Goal: Information Seeking & Learning: Learn about a topic

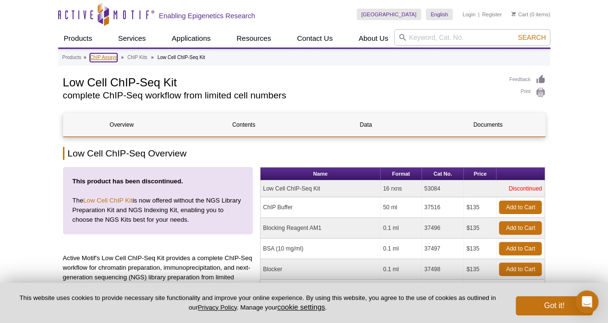
click at [103, 57] on link "ChIP Assays" at bounding box center [103, 57] width 27 height 9
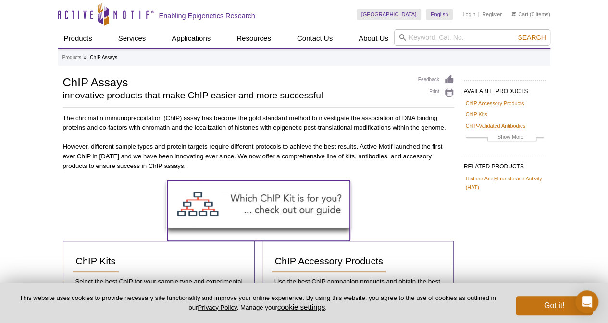
click at [238, 207] on img at bounding box center [258, 205] width 183 height 48
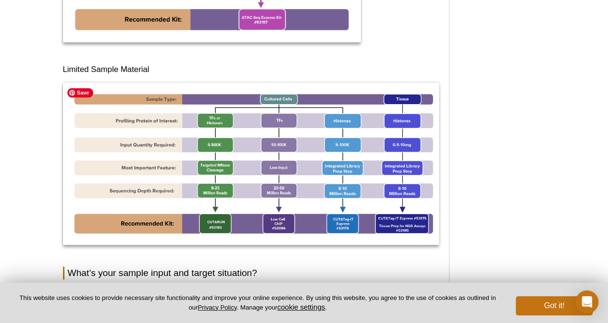
scroll to position [623, 0]
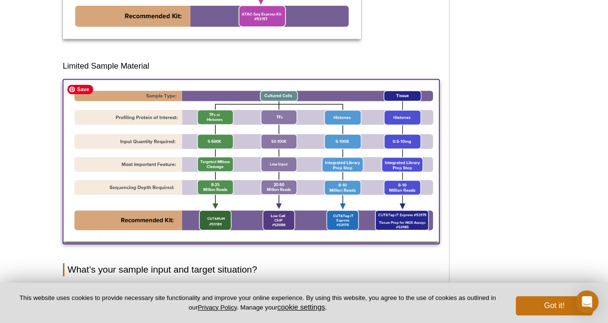
click at [213, 223] on img at bounding box center [251, 160] width 376 height 162
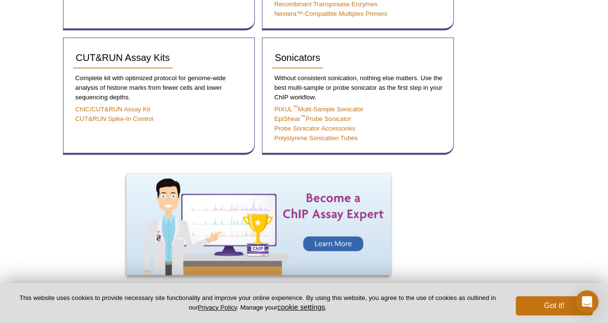
scroll to position [566, 0]
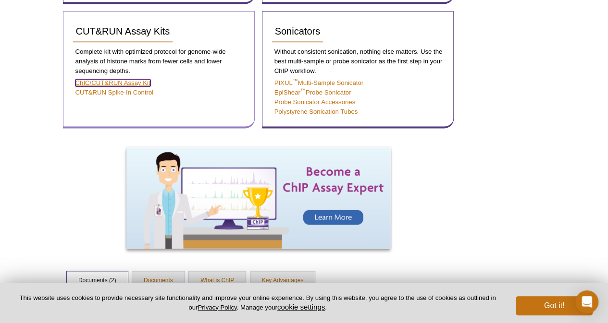
click at [133, 83] on link "ChIC/CUT&RUN Assay Kit" at bounding box center [112, 82] width 75 height 7
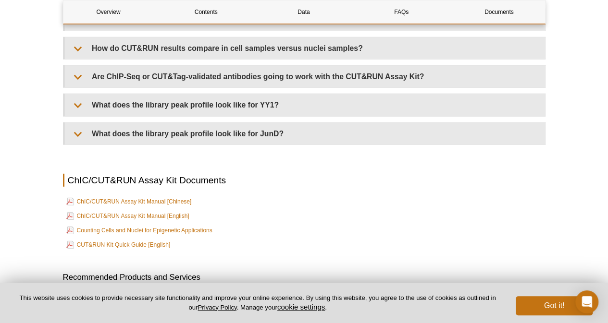
scroll to position [3161, 0]
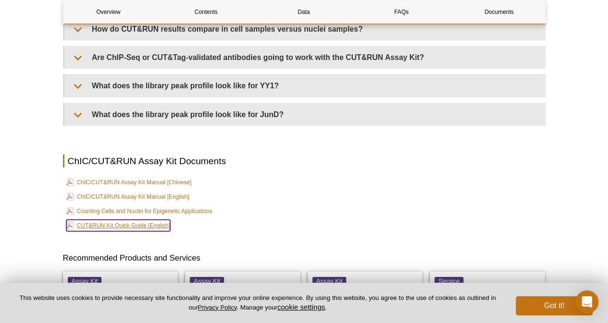
click at [145, 227] on link "CUT&RUN Kit Quick Guide [English]" at bounding box center [118, 226] width 104 height 12
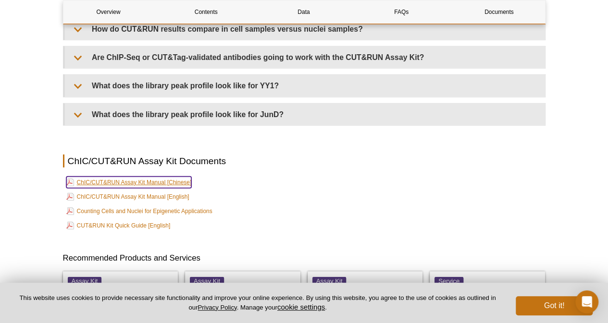
click at [159, 185] on link "ChIC/CUT&RUN Assay Kit Manual [Chinese]" at bounding box center [128, 183] width 125 height 12
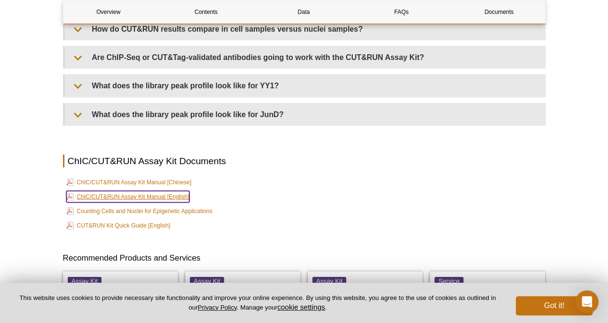
click at [134, 201] on link "ChIC/CUT&RUN Assay Kit Manual [English]" at bounding box center [127, 197] width 123 height 12
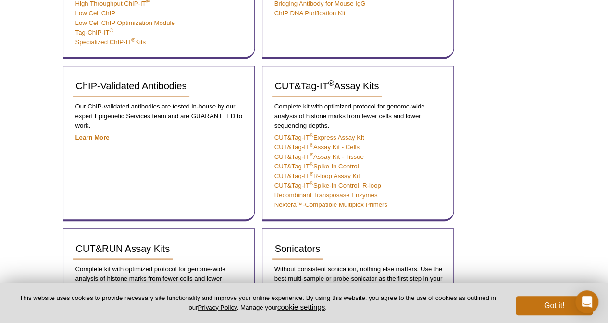
scroll to position [283, 0]
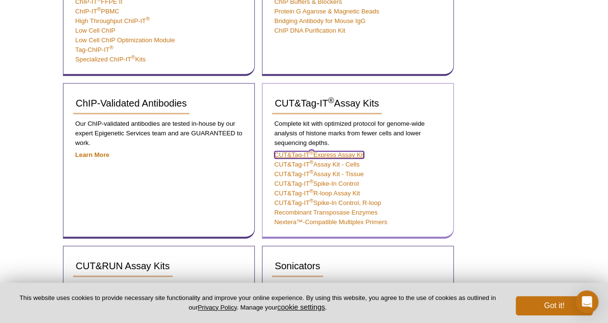
click at [327, 159] on link "CUT&Tag-IT ® Express Assay Kit" at bounding box center [319, 154] width 90 height 7
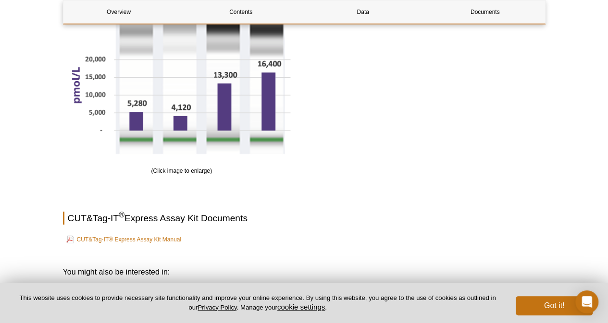
scroll to position [1386, 0]
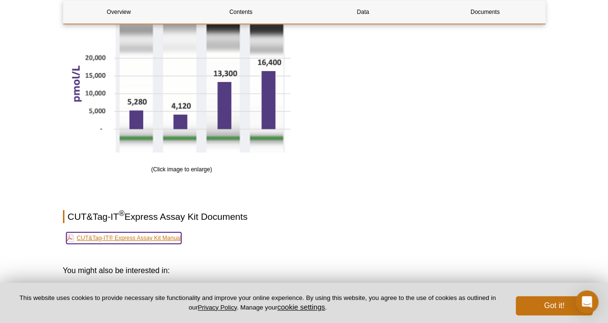
click at [122, 242] on link "CUT&Tag-IT® Express Assay Kit Manual" at bounding box center [123, 239] width 115 height 12
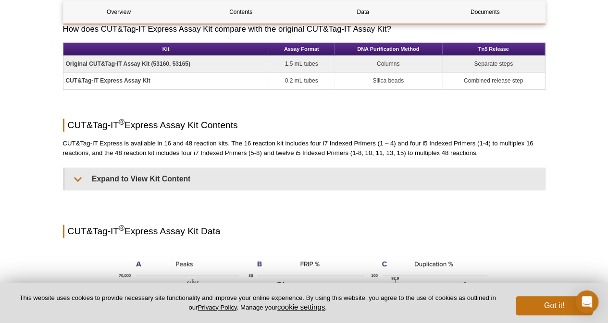
scroll to position [623, 0]
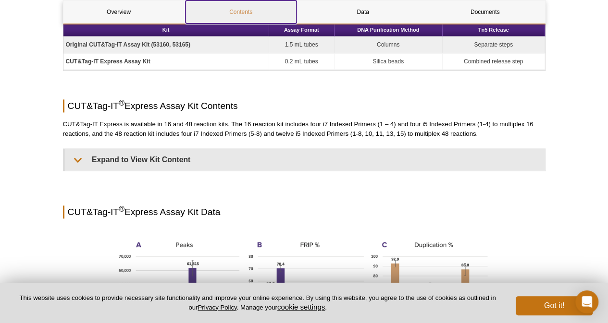
click at [243, 18] on link "Contents" at bounding box center [241, 11] width 111 height 23
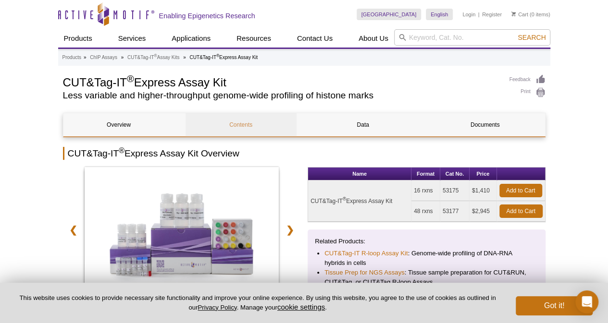
scroll to position [297, 0]
